Goal: Information Seeking & Learning: Check status

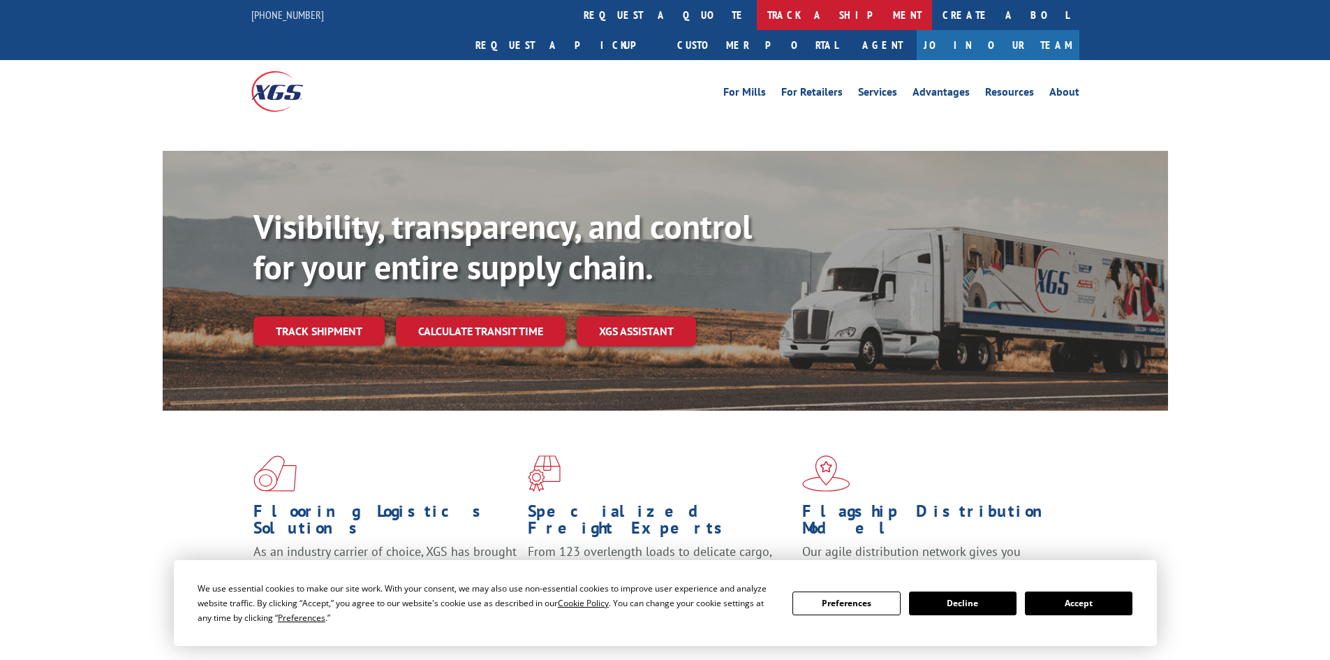
click at [757, 24] on link "track a shipment" at bounding box center [844, 15] width 175 height 30
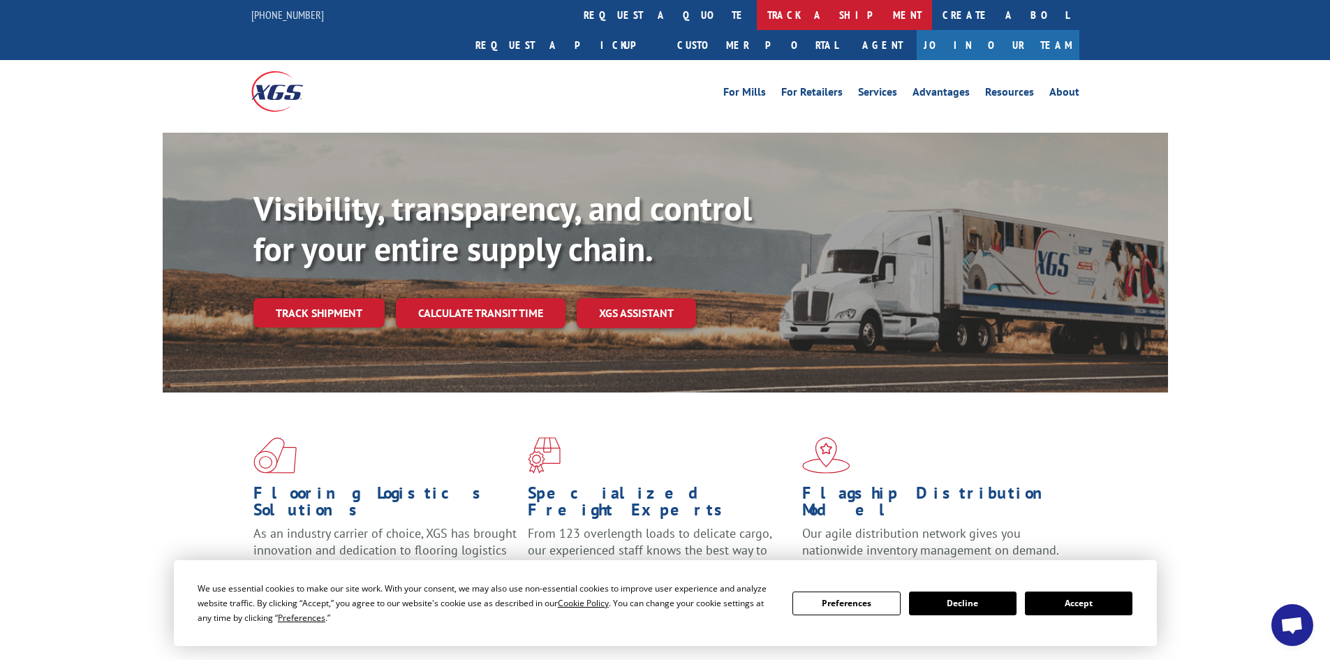
click at [757, 24] on link "track a shipment" at bounding box center [844, 15] width 175 height 30
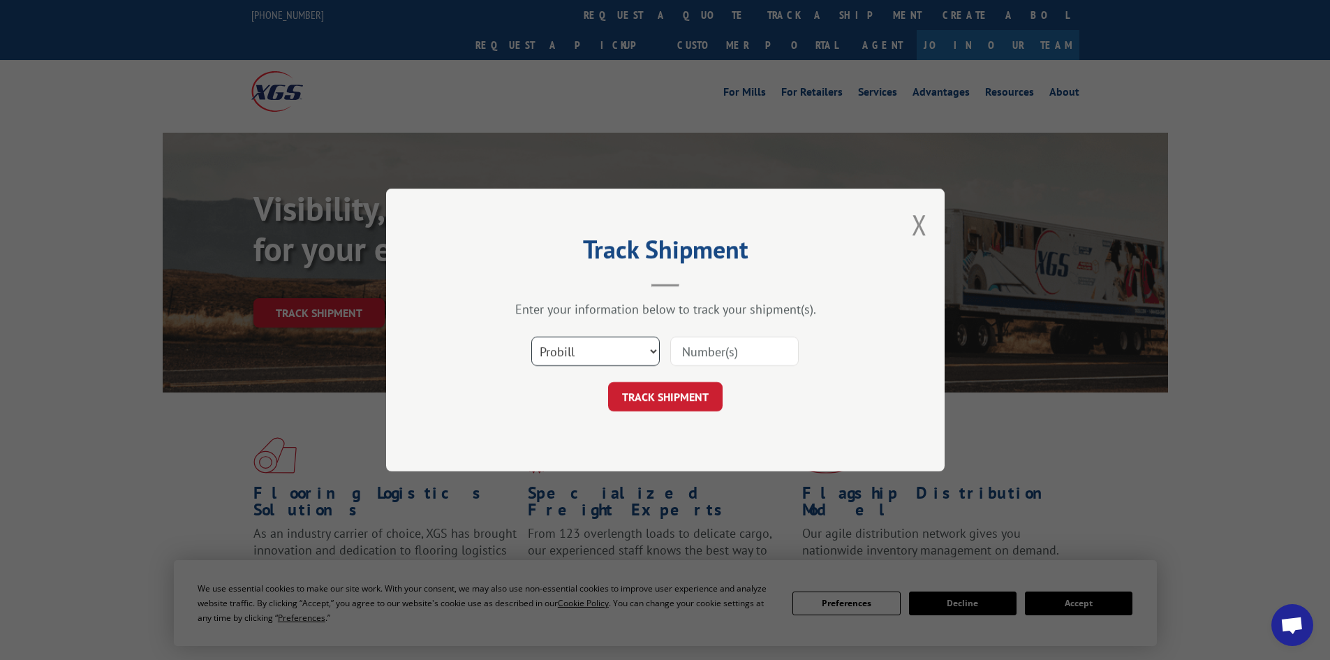
click at [599, 353] on select "Select category... Probill BOL PO" at bounding box center [595, 350] width 128 height 29
select select "bol"
click at [531, 336] on select "Select category... Probill BOL PO" at bounding box center [595, 350] width 128 height 29
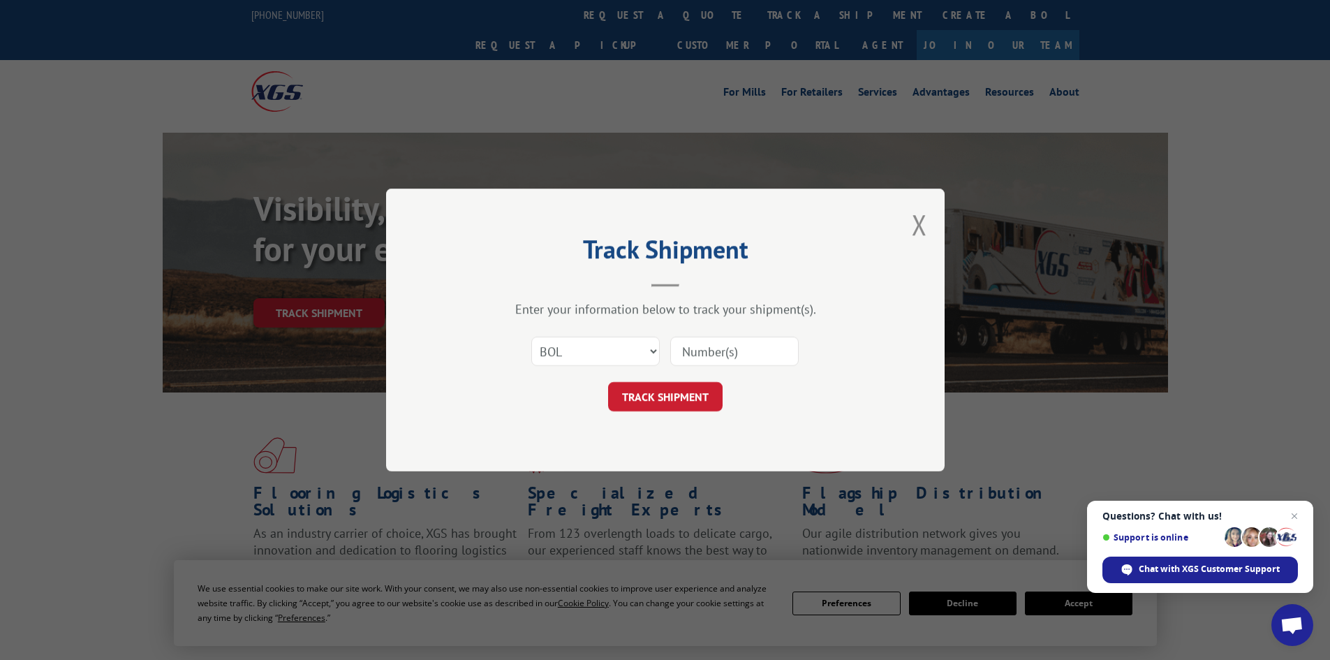
click at [703, 355] on input at bounding box center [734, 350] width 128 height 29
paste input "5298463"
type input "5298463"
click at [648, 397] on button "TRACK SHIPMENT" at bounding box center [665, 396] width 114 height 29
